Goal: Check status: Check status

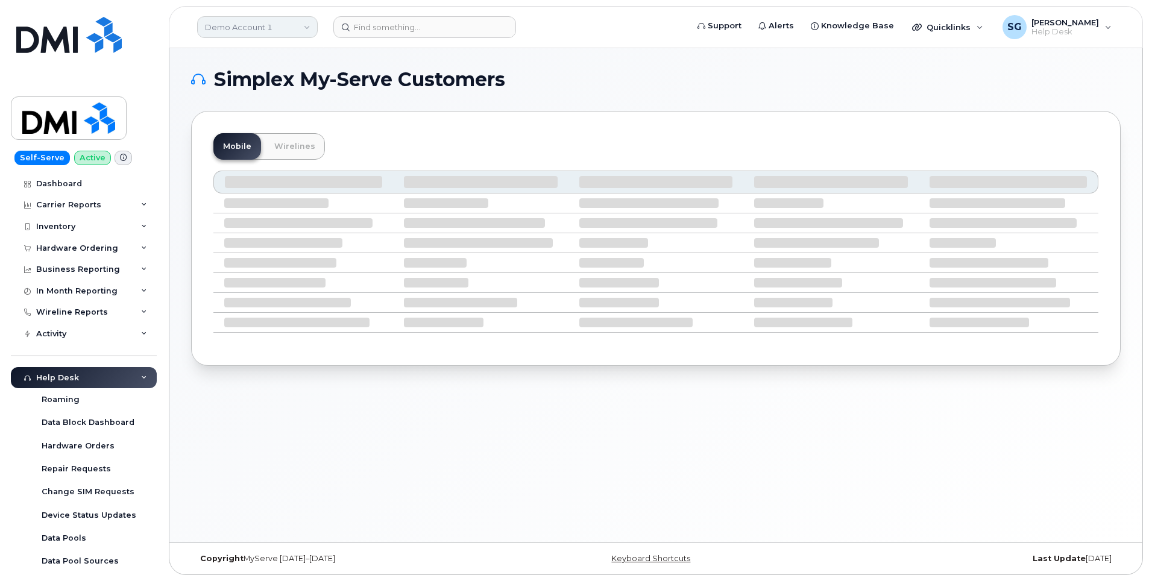
drag, startPoint x: 254, startPoint y: 30, endPoint x: 265, endPoint y: 33, distance: 11.8
click at [254, 30] on link "Demo Account 1" at bounding box center [257, 27] width 121 height 22
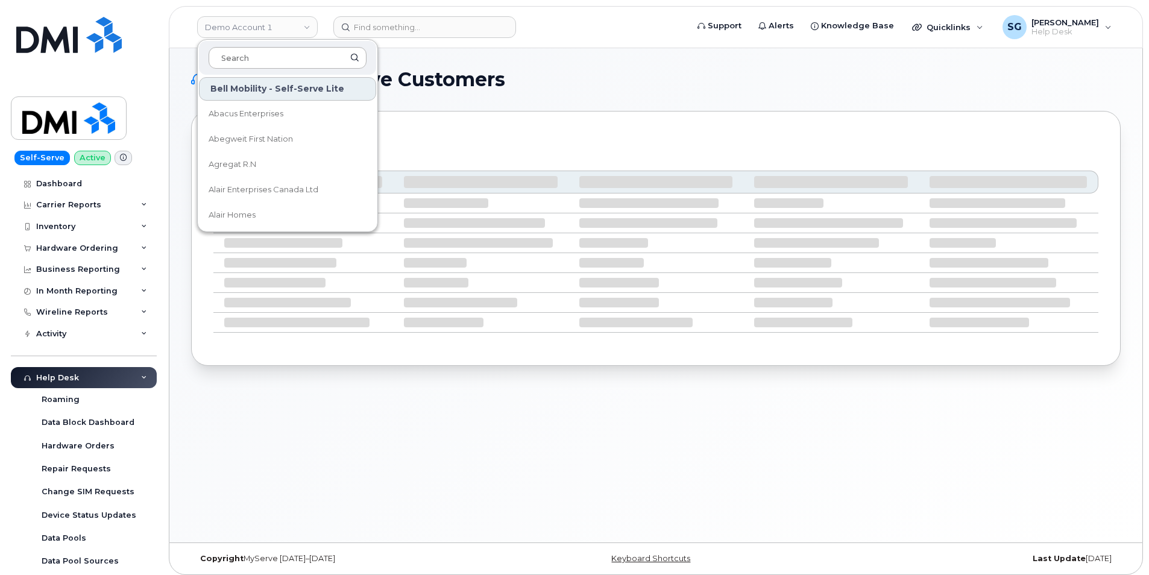
click at [291, 64] on input at bounding box center [288, 58] width 158 height 22
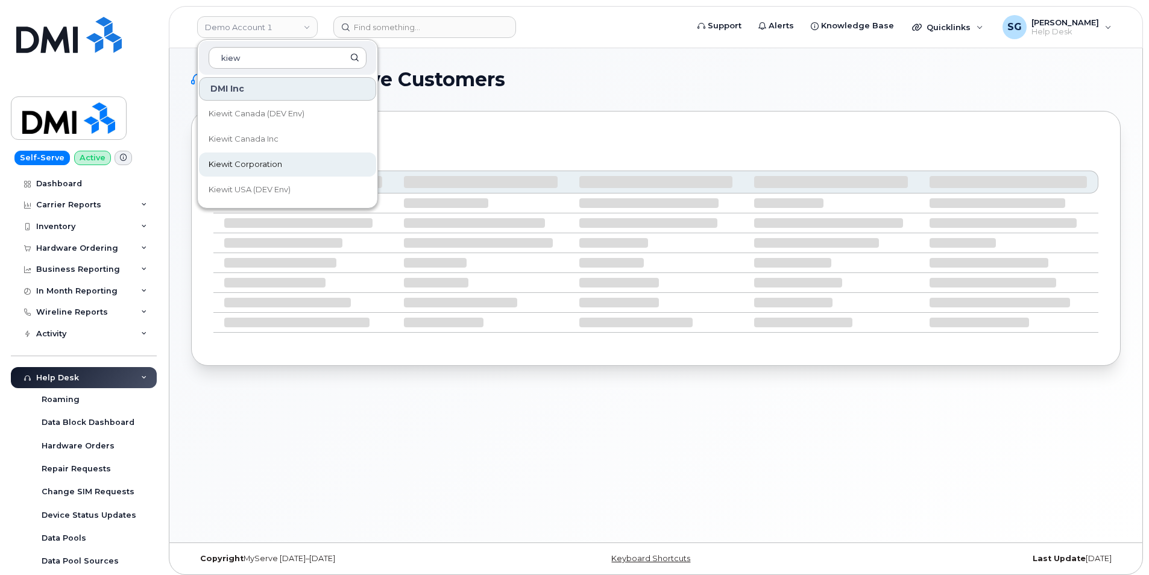
type input "kiew"
click at [266, 163] on span "Kiewit Corporation" at bounding box center [246, 165] width 74 height 12
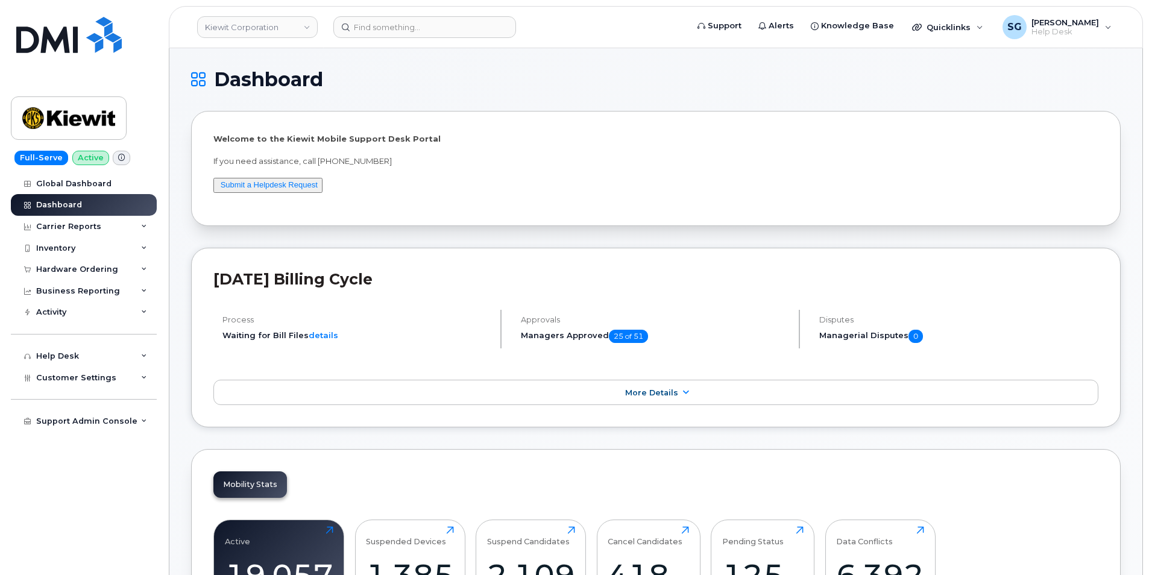
click at [385, 16] on header "Kiewit Corporation Support Alerts Knowledge Base Quicklinks Suspend / Cancel De…" at bounding box center [656, 27] width 974 height 42
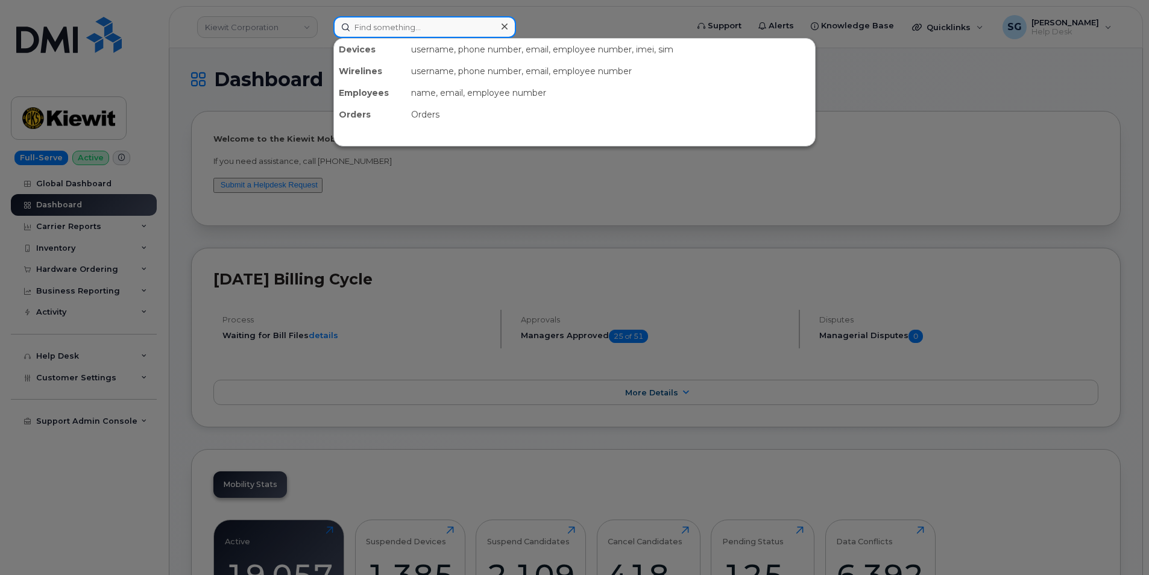
click at [386, 27] on input at bounding box center [424, 27] width 183 height 22
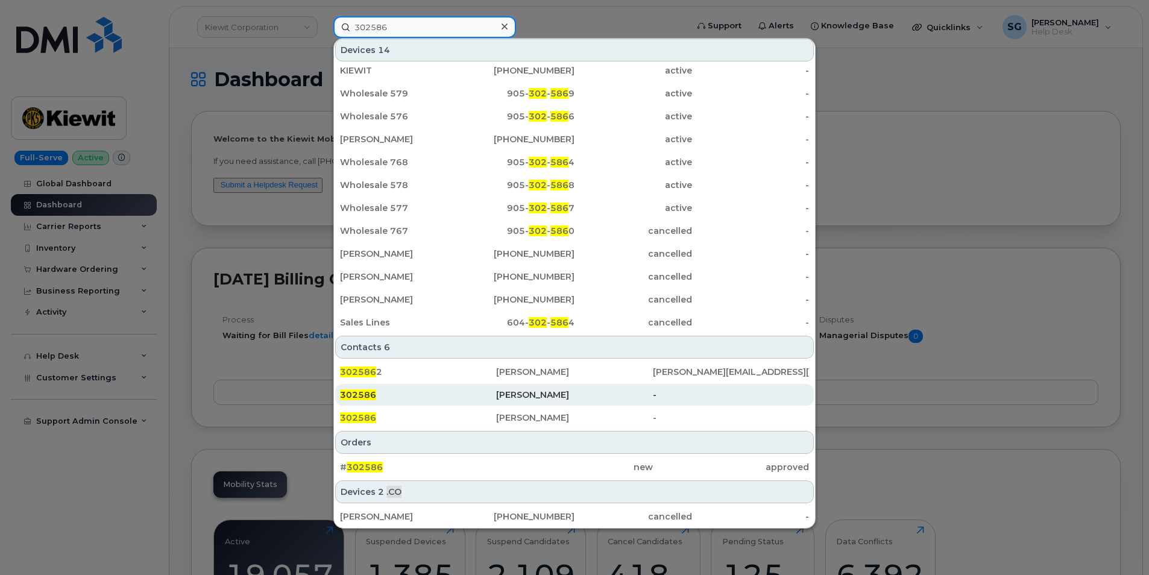
scroll to position [121, 0]
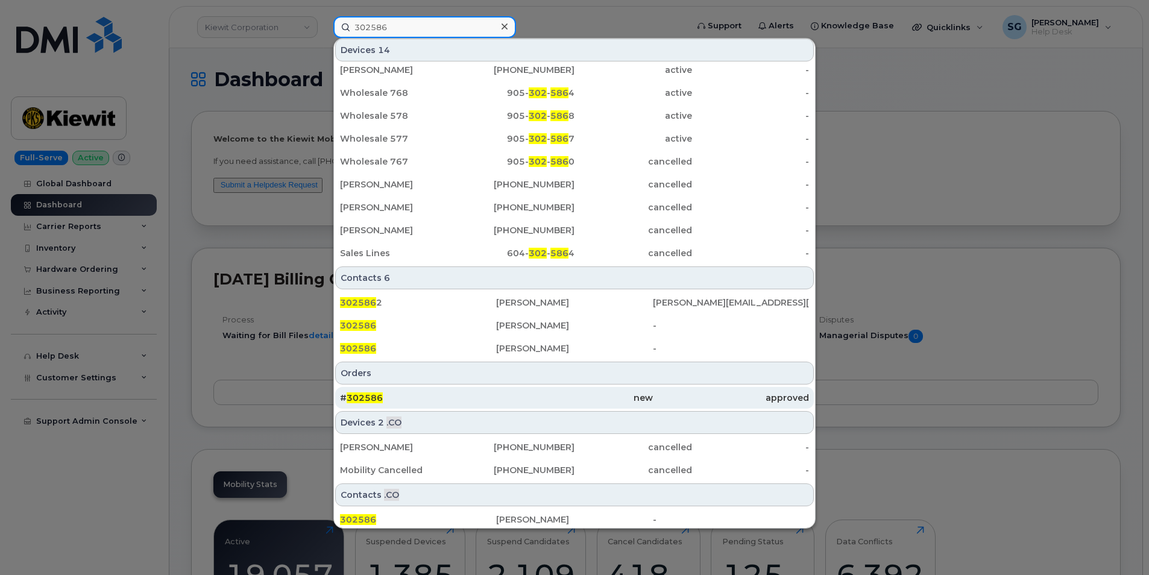
type input "302586"
click at [499, 388] on div "new" at bounding box center [574, 398] width 156 height 22
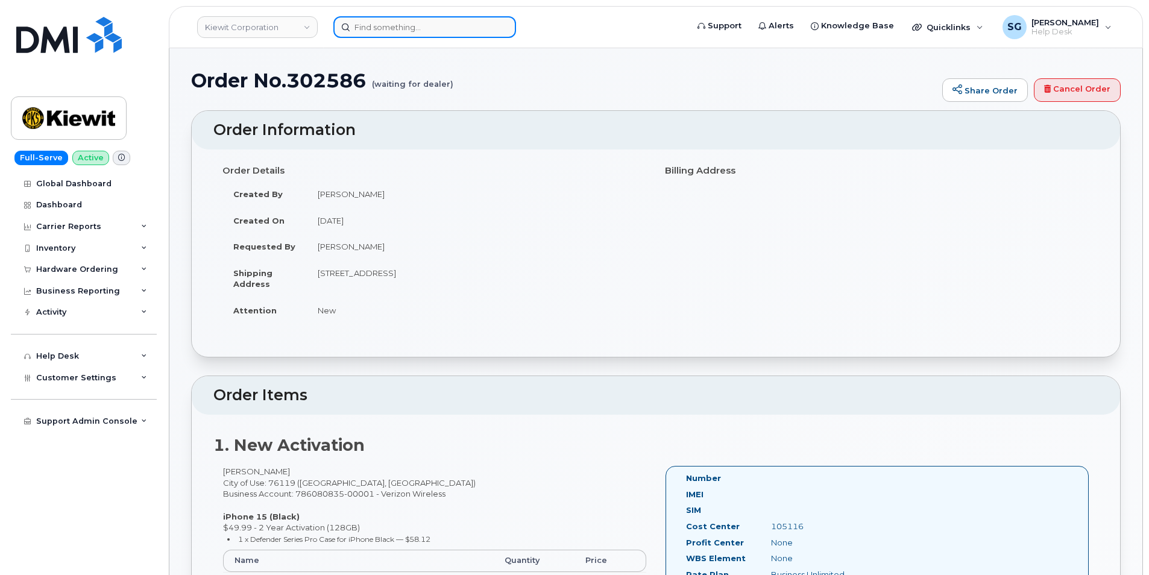
click at [392, 23] on input at bounding box center [424, 27] width 183 height 22
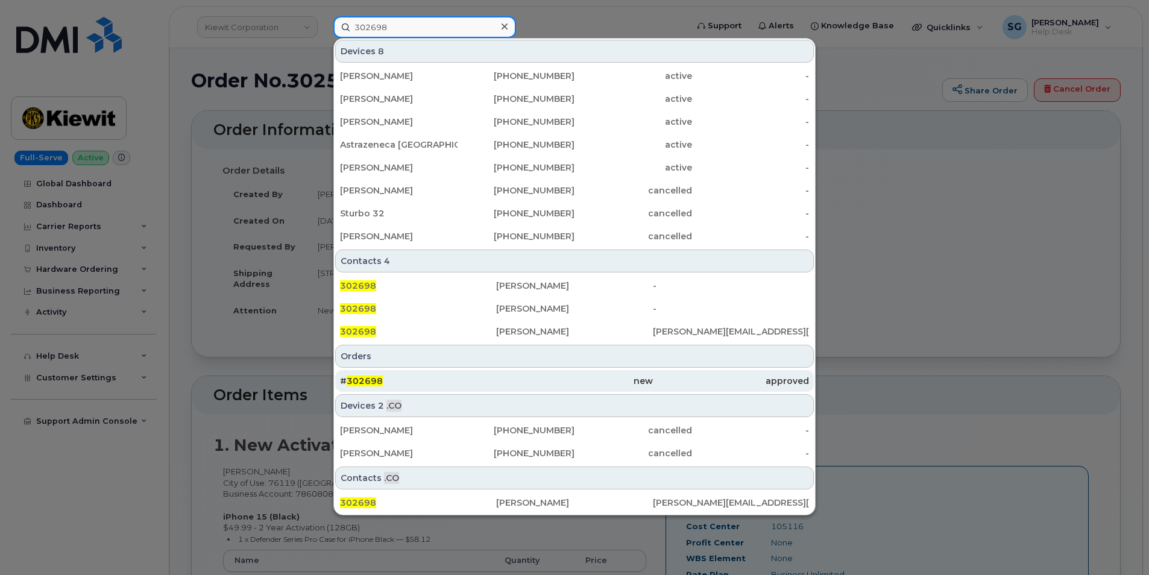
type input "302698"
click at [432, 374] on div "# 302698" at bounding box center [418, 381] width 156 height 22
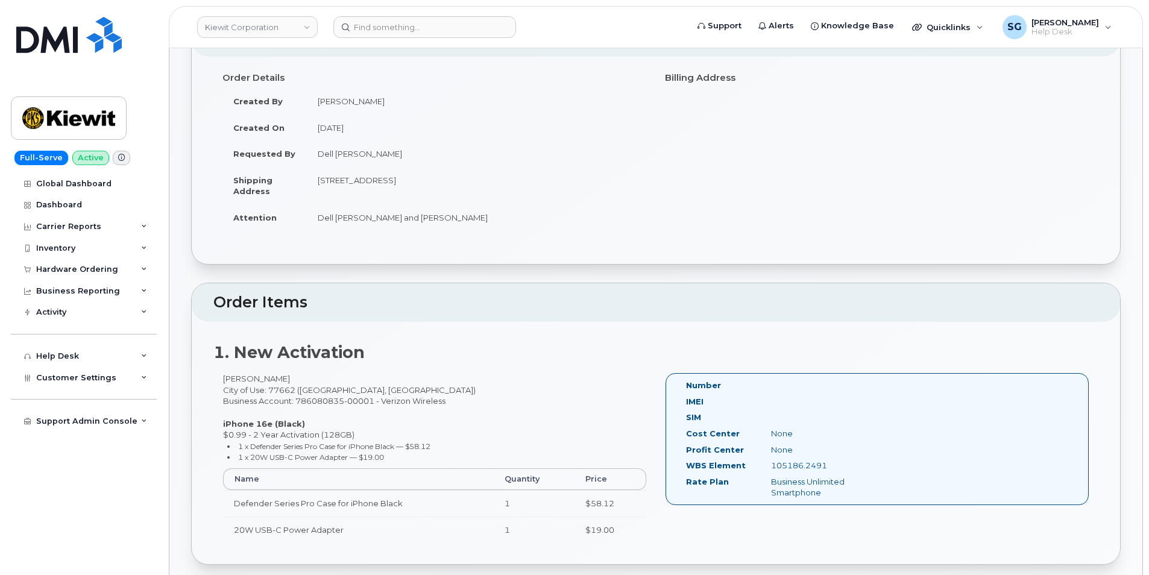
scroll to position [181, 0]
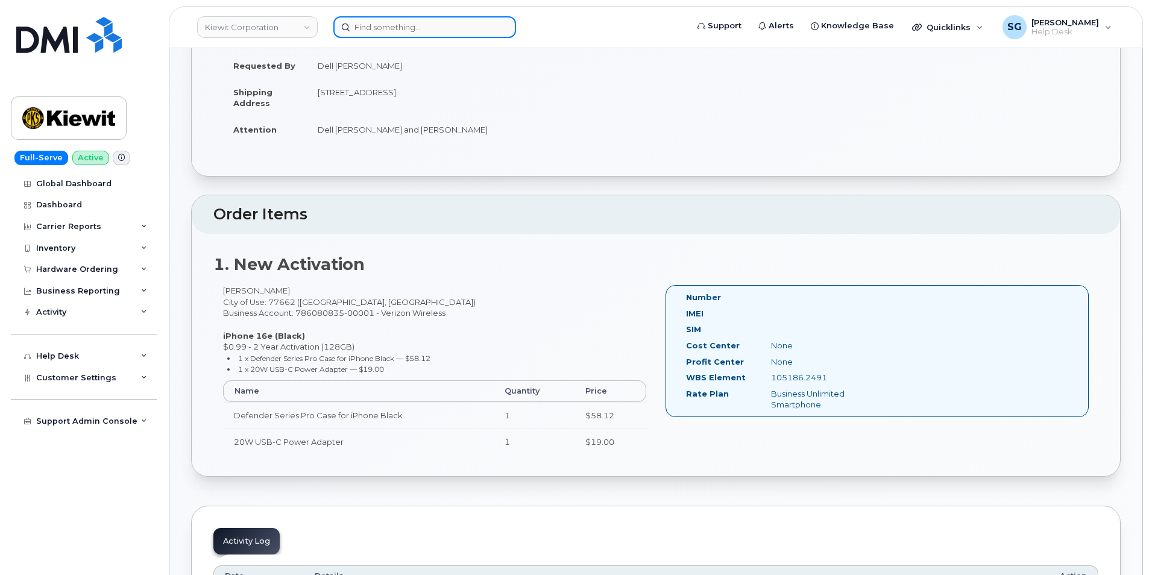
click at [386, 30] on input at bounding box center [424, 27] width 183 height 22
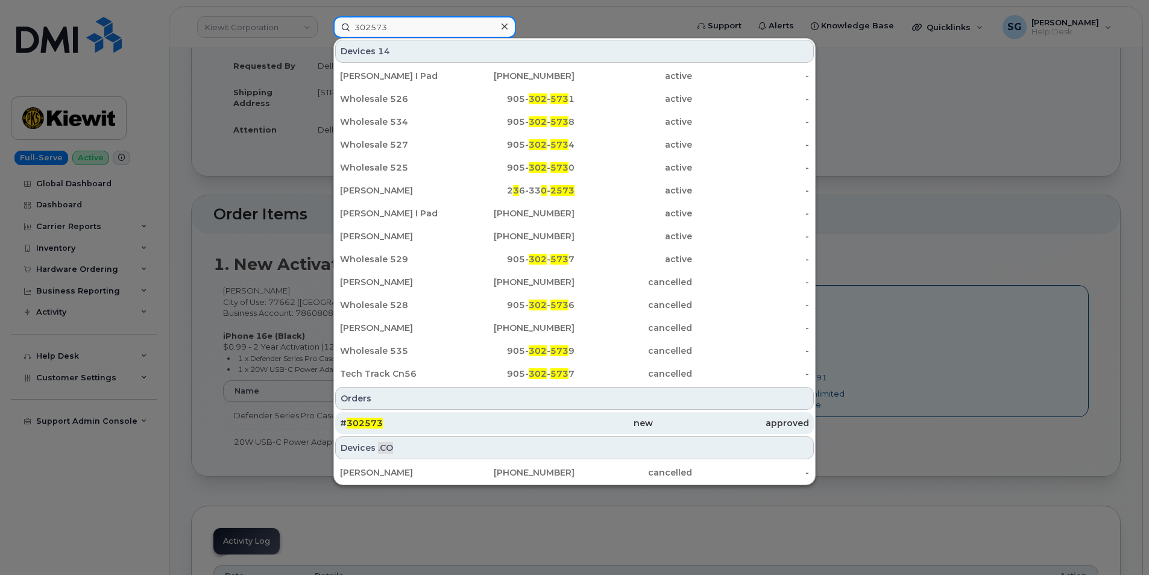
type input "302573"
click at [440, 421] on div "# 302573" at bounding box center [418, 423] width 156 height 12
click at [583, 421] on div "new" at bounding box center [574, 423] width 156 height 12
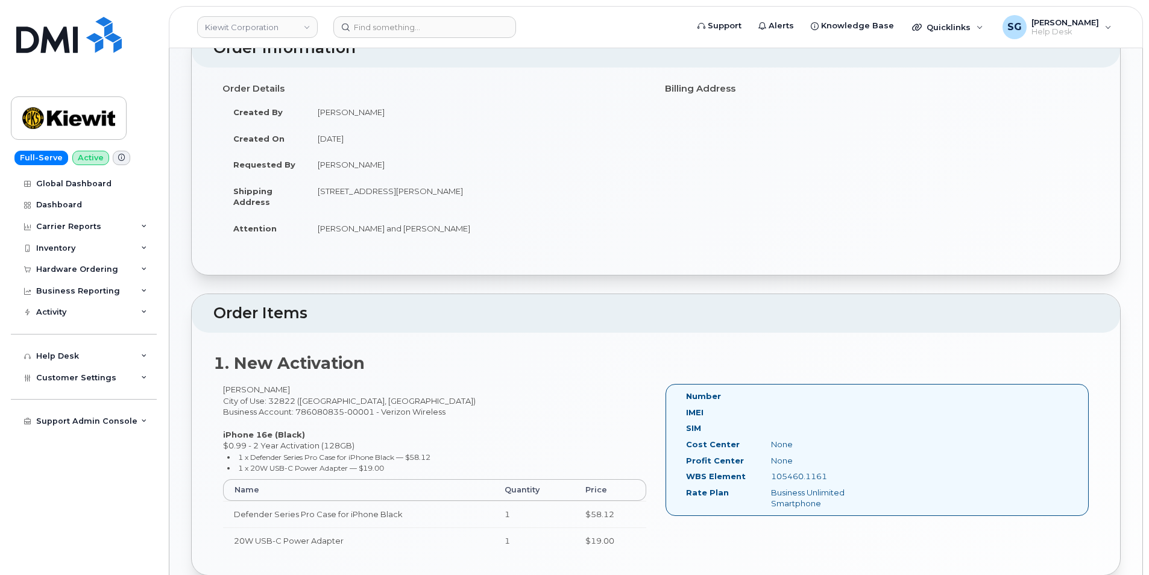
scroll to position [121, 0]
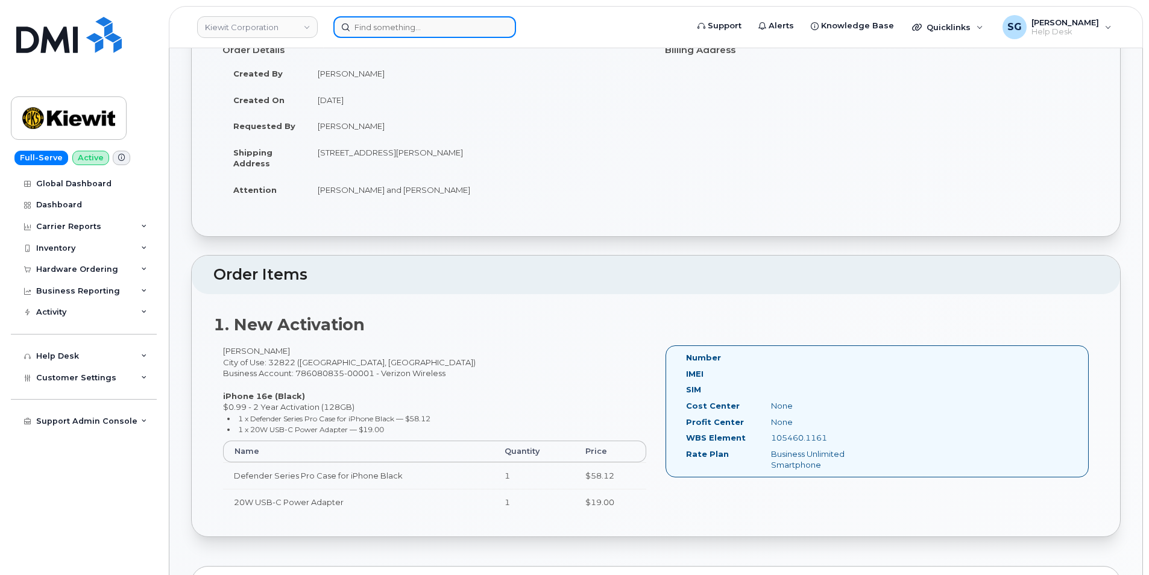
click at [379, 27] on input at bounding box center [424, 27] width 183 height 22
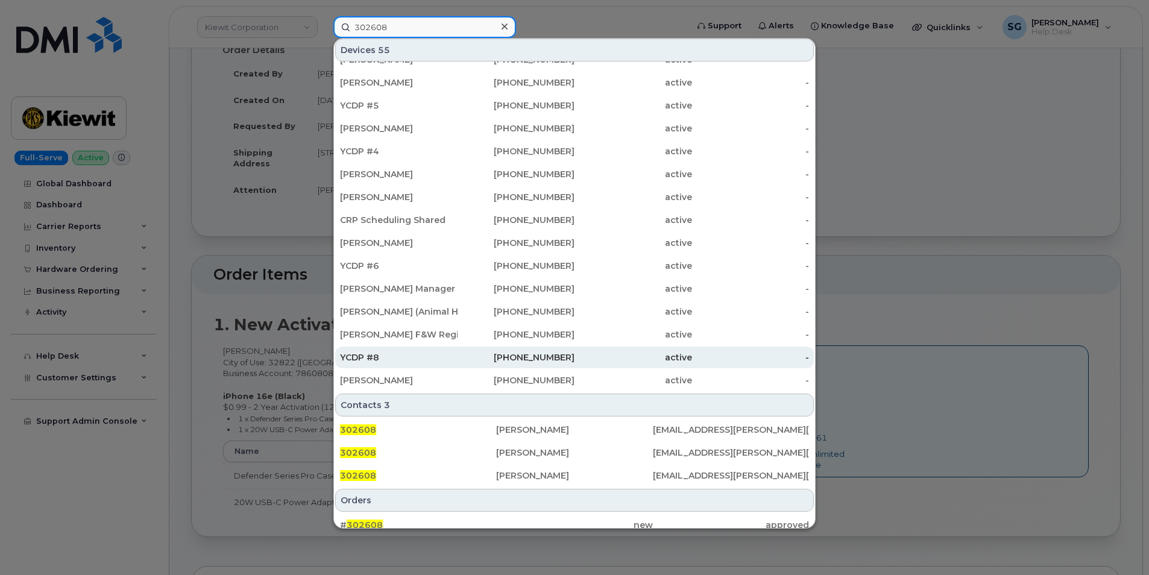
scroll to position [262, 0]
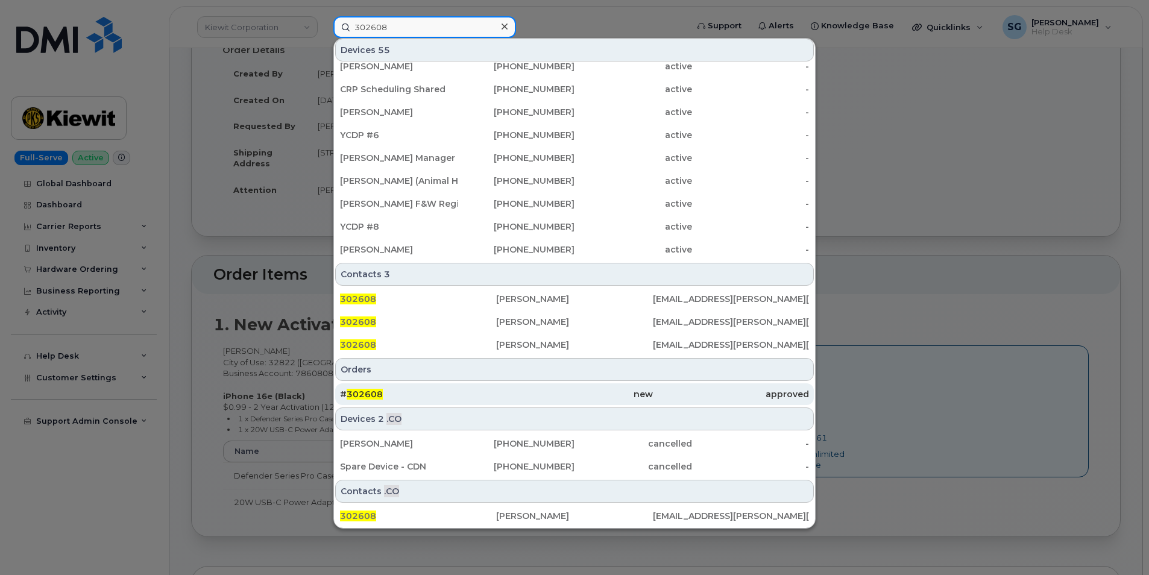
type input "302608"
click at [481, 402] on div "# 302608" at bounding box center [418, 394] width 156 height 22
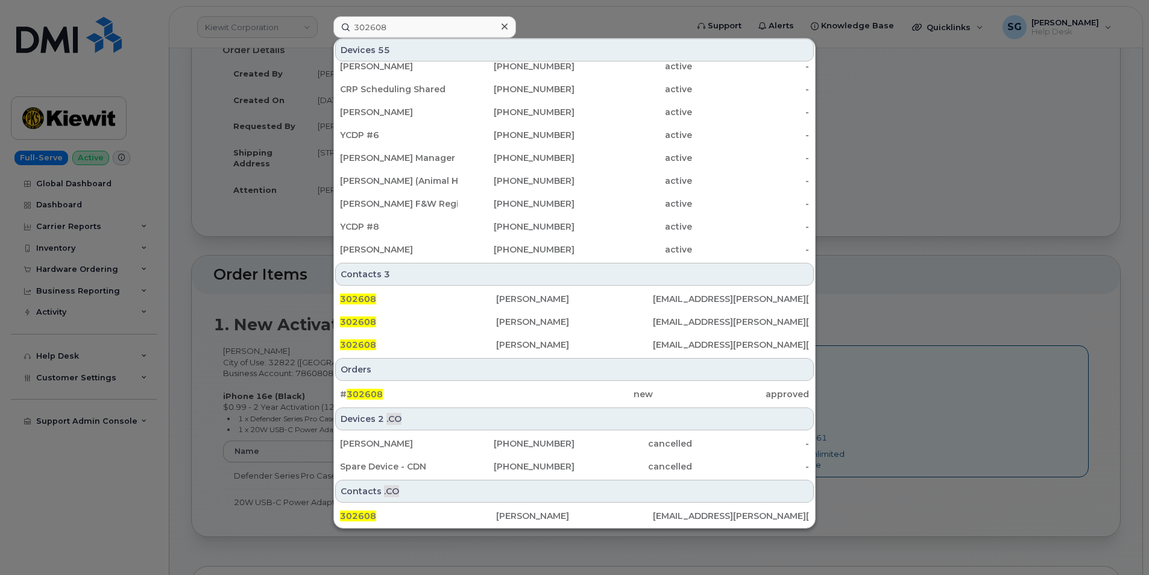
click at [491, 411] on div "Devices 2 .CO" at bounding box center [574, 418] width 479 height 23
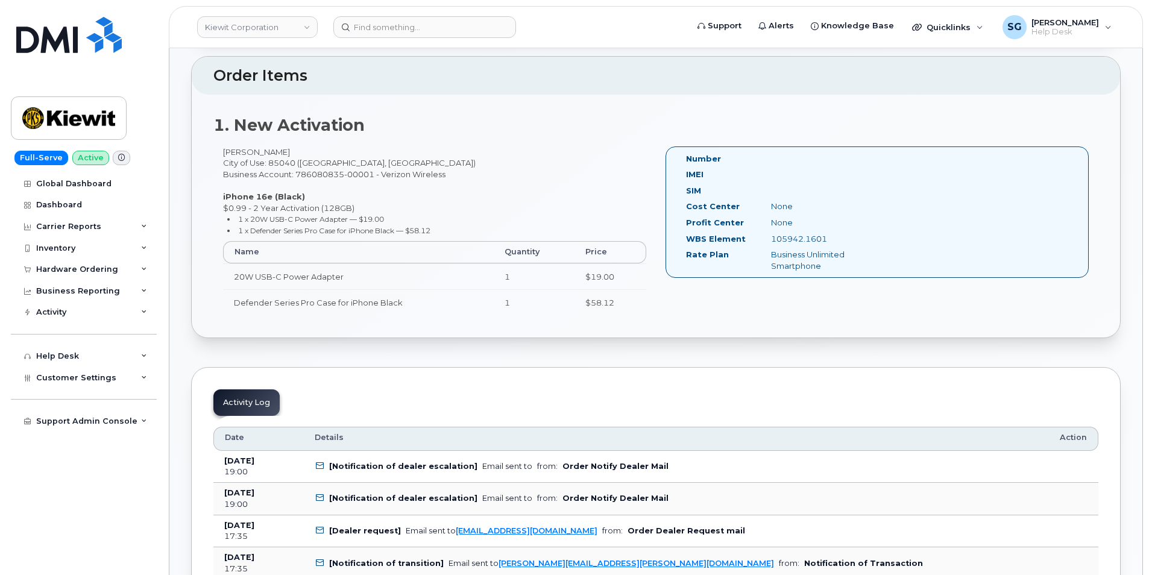
scroll to position [301, 0]
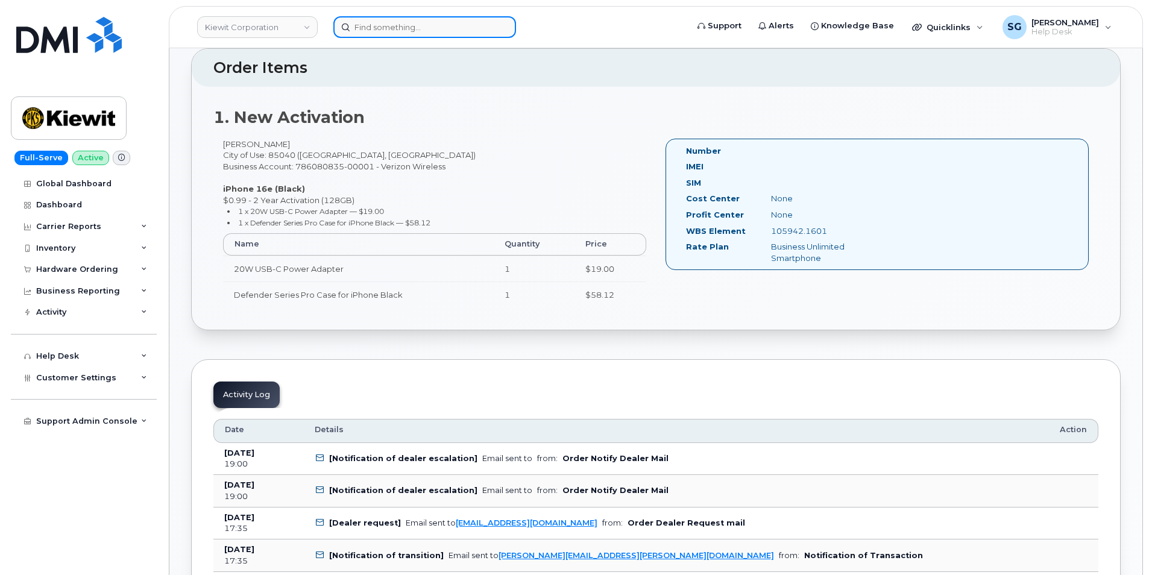
click at [362, 28] on input at bounding box center [424, 27] width 183 height 22
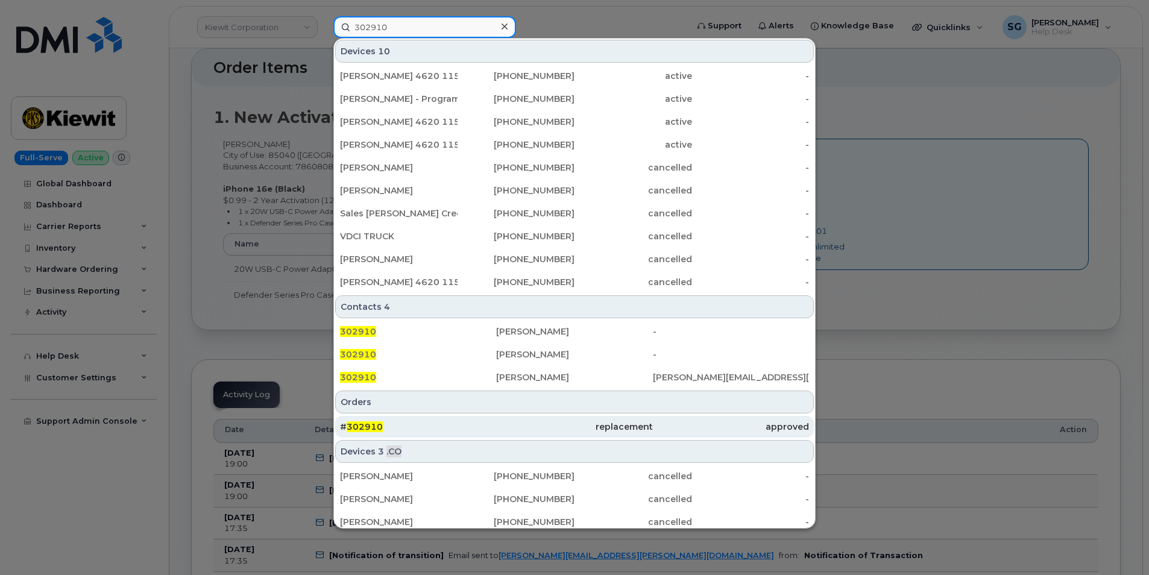
type input "302910"
click at [444, 430] on div "# 302910" at bounding box center [418, 427] width 156 height 12
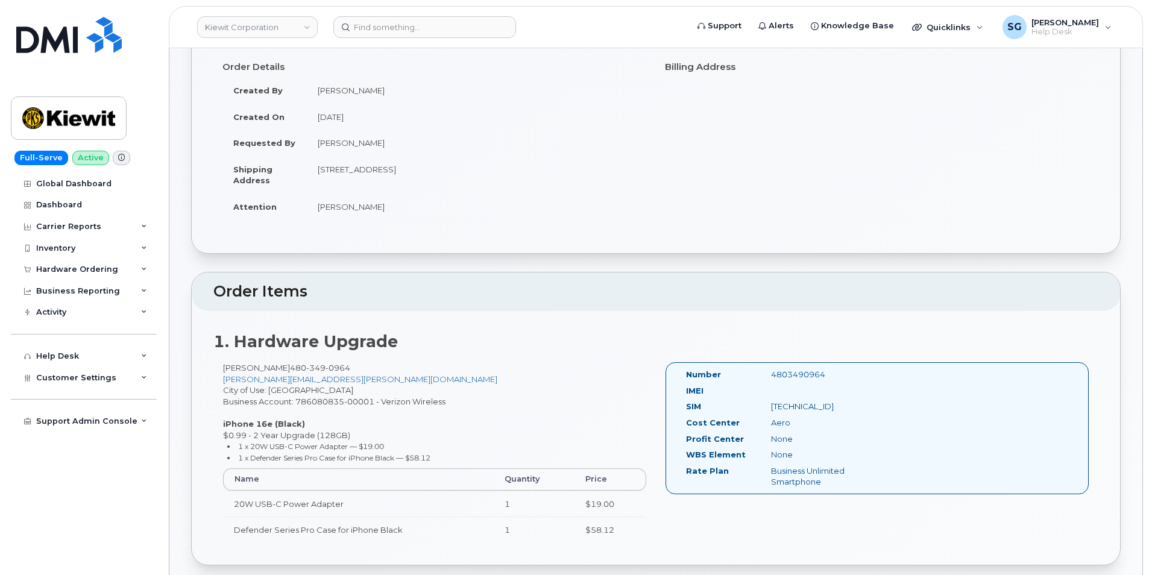
scroll to position [121, 0]
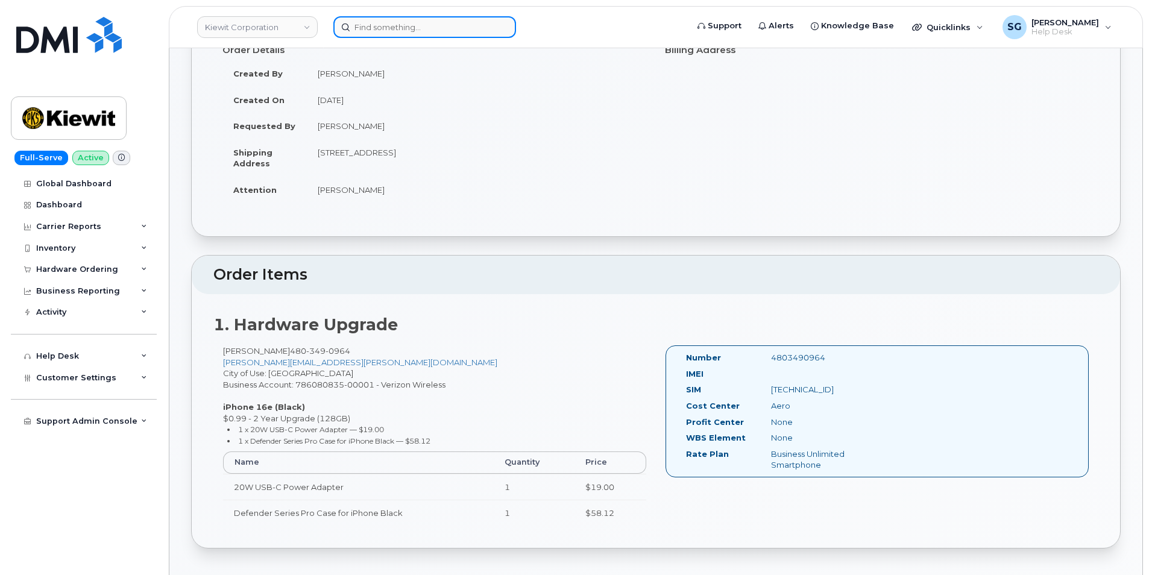
click at [379, 31] on input at bounding box center [424, 27] width 183 height 22
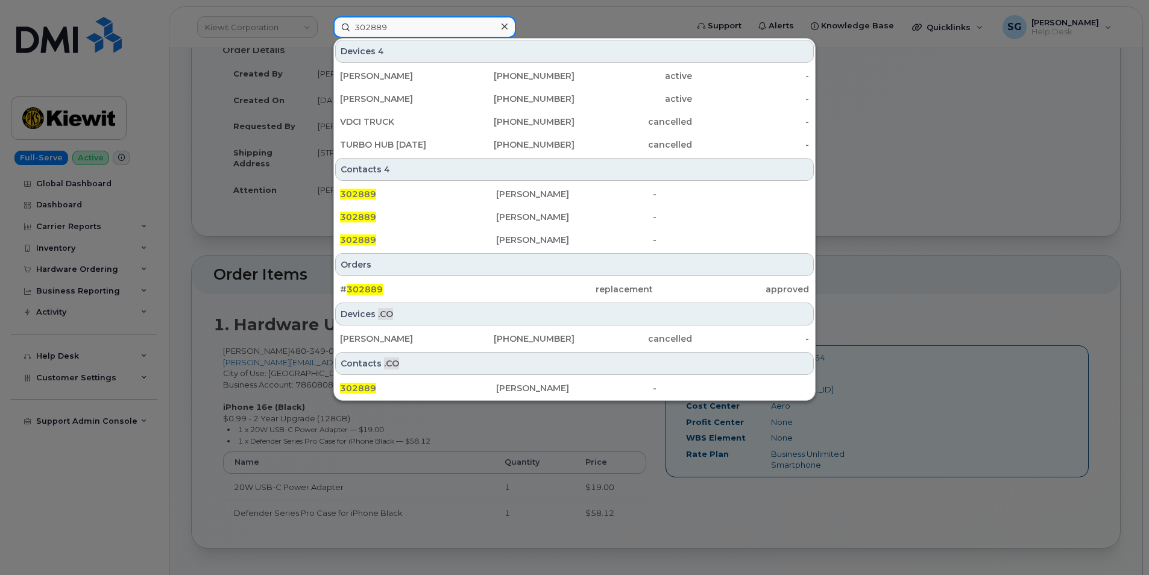
scroll to position [301, 0]
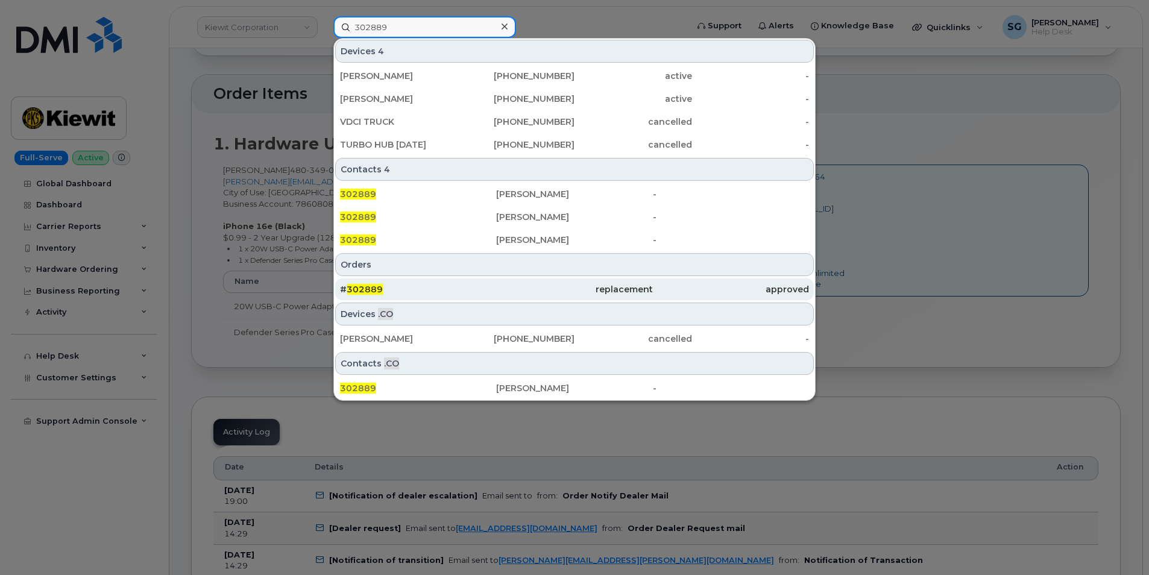
type input "302889"
click at [405, 284] on div "# 302889" at bounding box center [418, 289] width 156 height 12
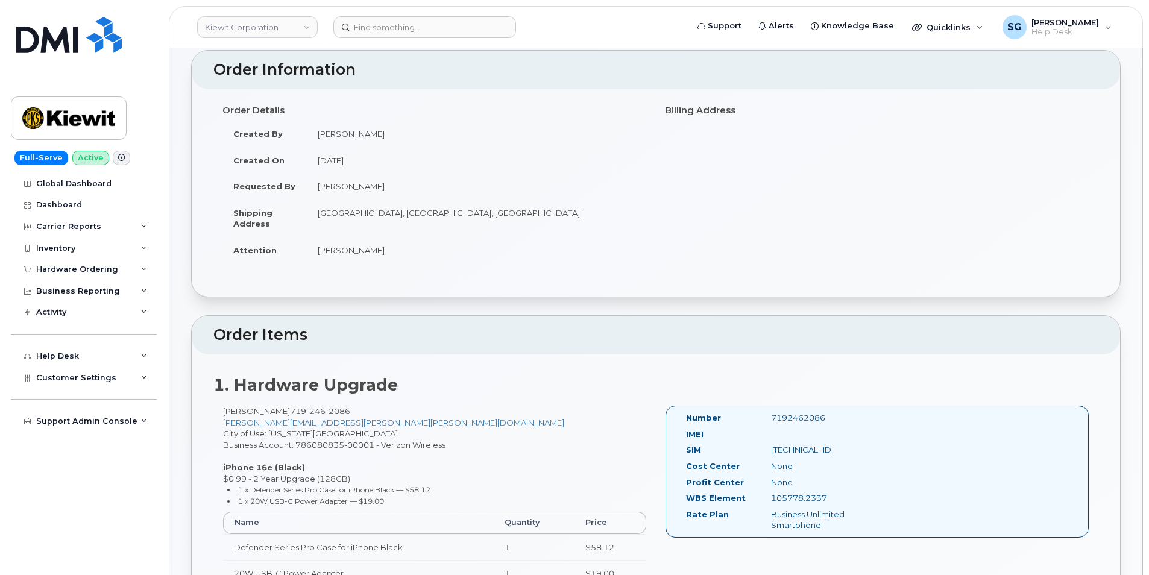
scroll to position [121, 0]
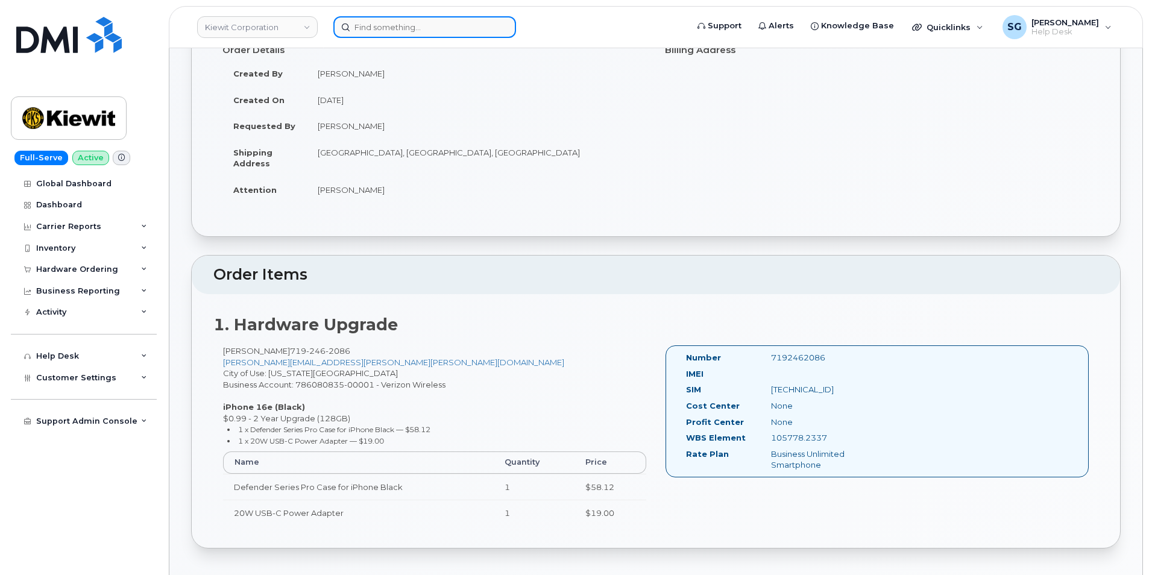
click at [388, 26] on input at bounding box center [424, 27] width 183 height 22
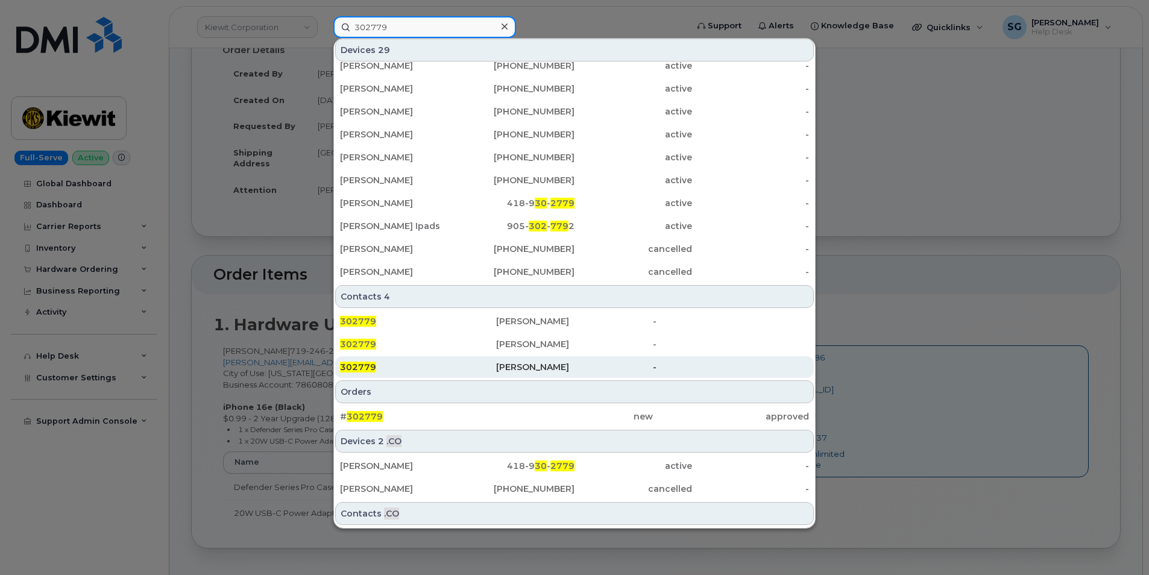
scroll to position [241, 0]
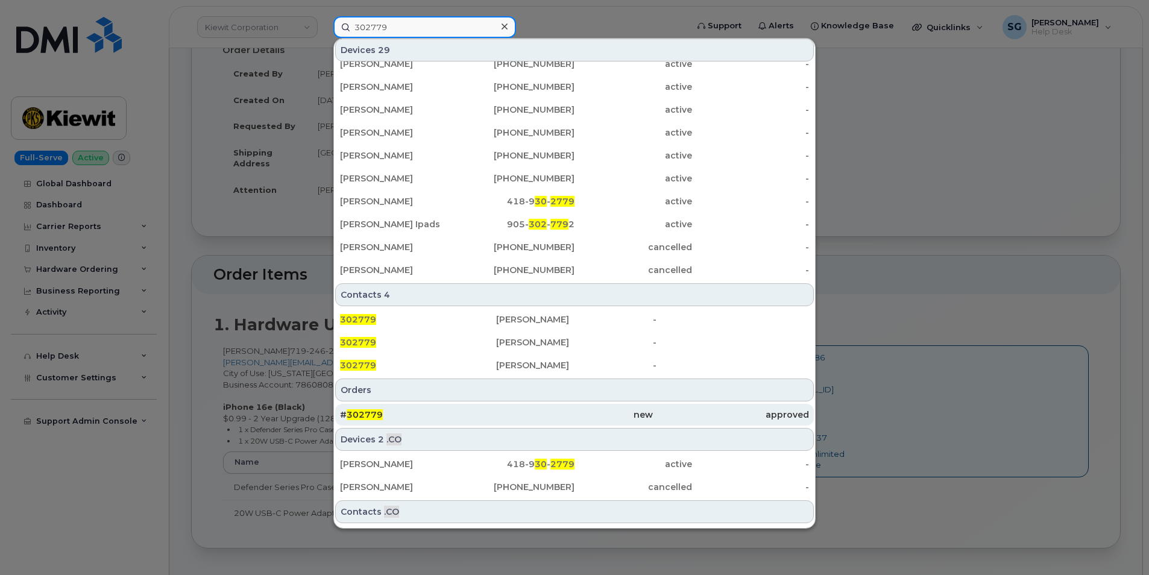
type input "302779"
click at [439, 409] on div "# 302779" at bounding box center [418, 415] width 156 height 12
click at [438, 418] on div "# 302779" at bounding box center [418, 415] width 156 height 12
click at [684, 404] on div "approved" at bounding box center [731, 415] width 156 height 22
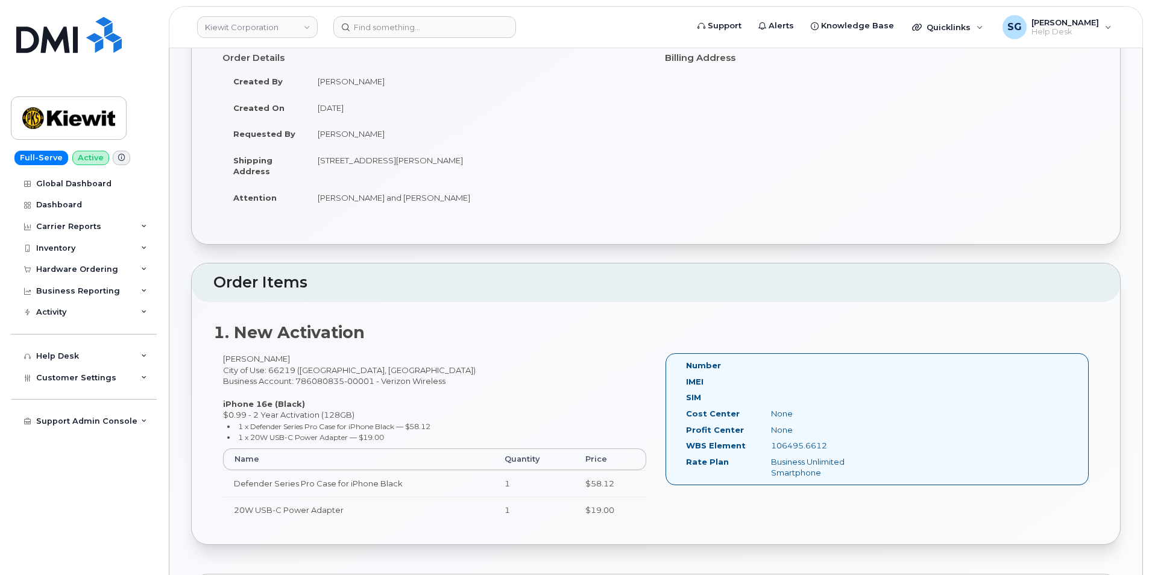
scroll to position [181, 0]
